Goal: Task Accomplishment & Management: Use online tool/utility

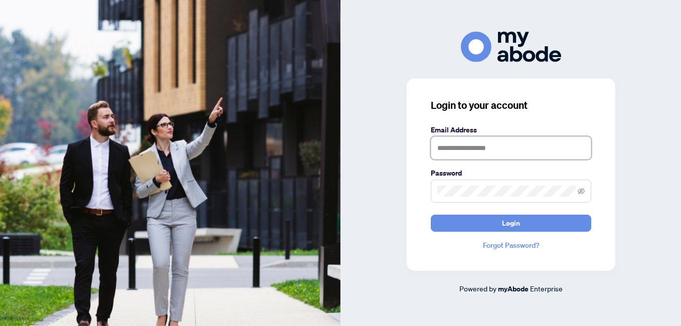
click at [457, 147] on input "text" at bounding box center [511, 147] width 160 height 23
type input "**********"
click at [431, 215] on button "Login" at bounding box center [511, 223] width 160 height 17
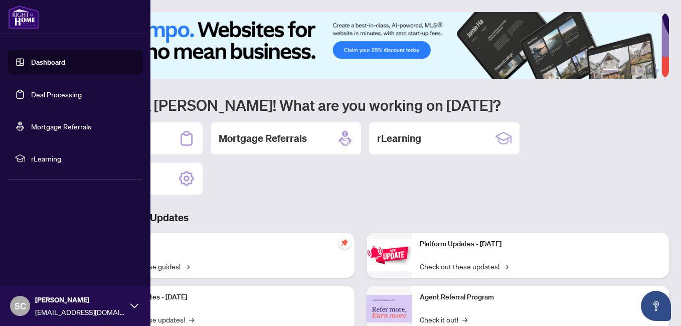
click at [63, 96] on link "Deal Processing" at bounding box center [56, 94] width 51 height 9
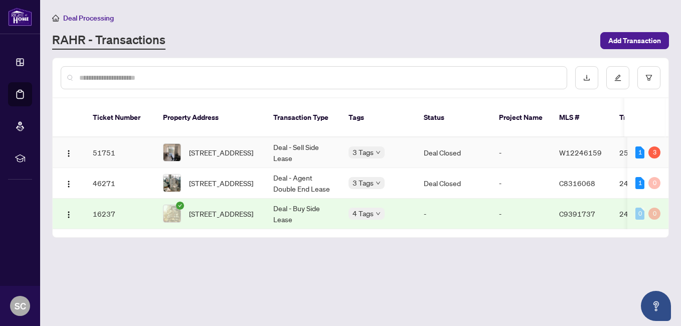
click at [311, 137] on td "Deal - Sell Side Lease" at bounding box center [302, 152] width 75 height 31
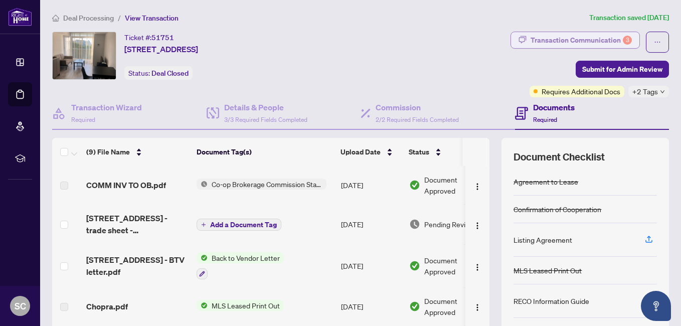
click at [562, 38] on div "Transaction Communication 3" at bounding box center [580, 40] width 101 height 16
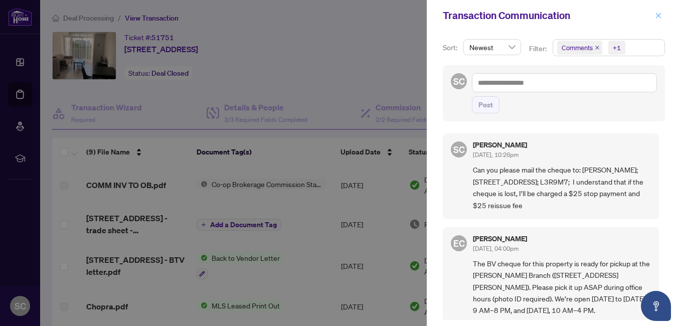
click at [659, 14] on icon "close" at bounding box center [658, 15] width 7 height 7
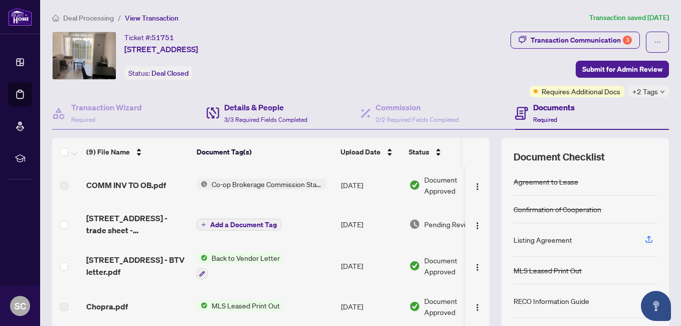
scroll to position [94, 0]
